Goal: Navigation & Orientation: Find specific page/section

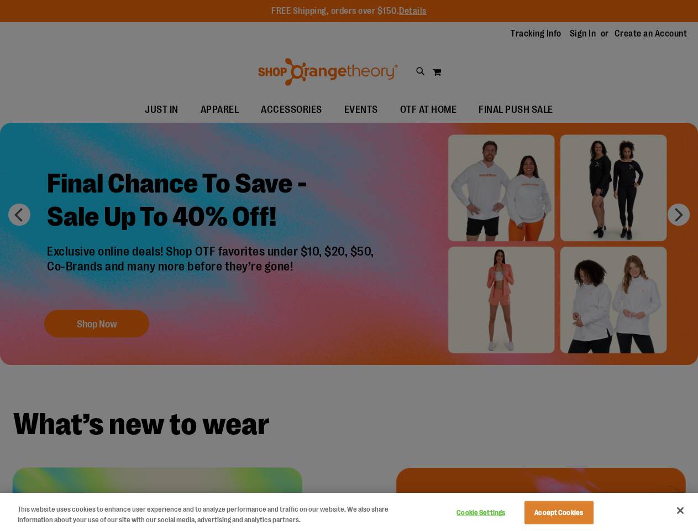
click at [349, 265] on div at bounding box center [349, 265] width 698 height 531
click at [495, 512] on button "Cookie Settings" at bounding box center [481, 512] width 69 height 22
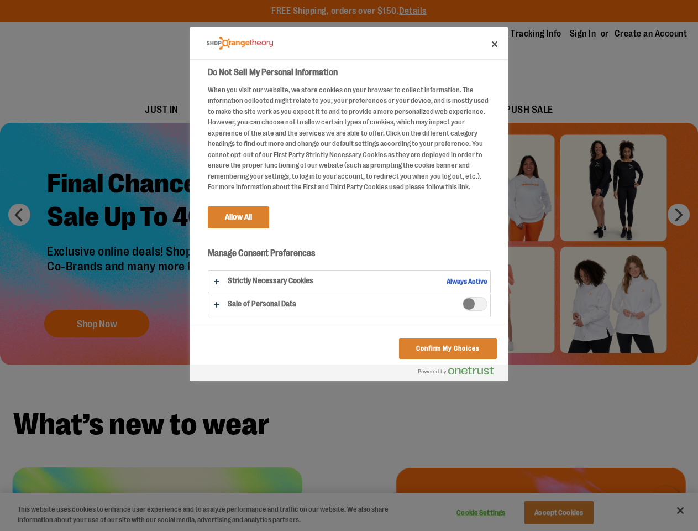
click at [573, 512] on div at bounding box center [349, 265] width 698 height 531
click at [680, 510] on div at bounding box center [349, 265] width 698 height 531
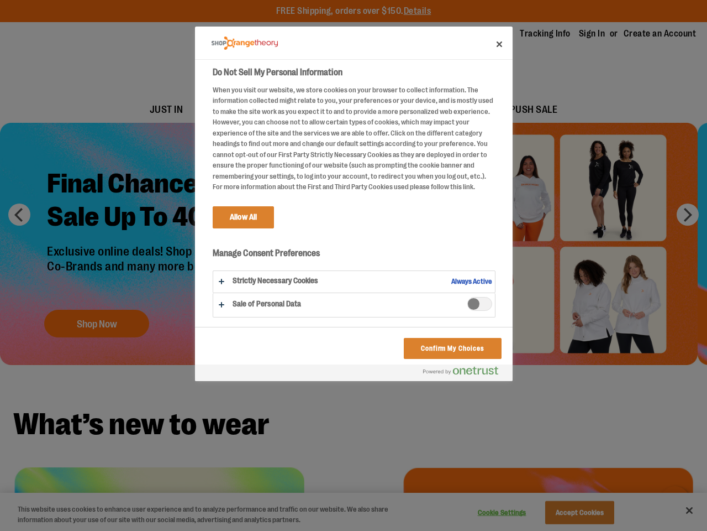
click at [578, 530] on html "Skip to Content The store will not work correctly when cookies are disabled. FR…" at bounding box center [353, 265] width 707 height 531
